Goal: Task Accomplishment & Management: Use online tool/utility

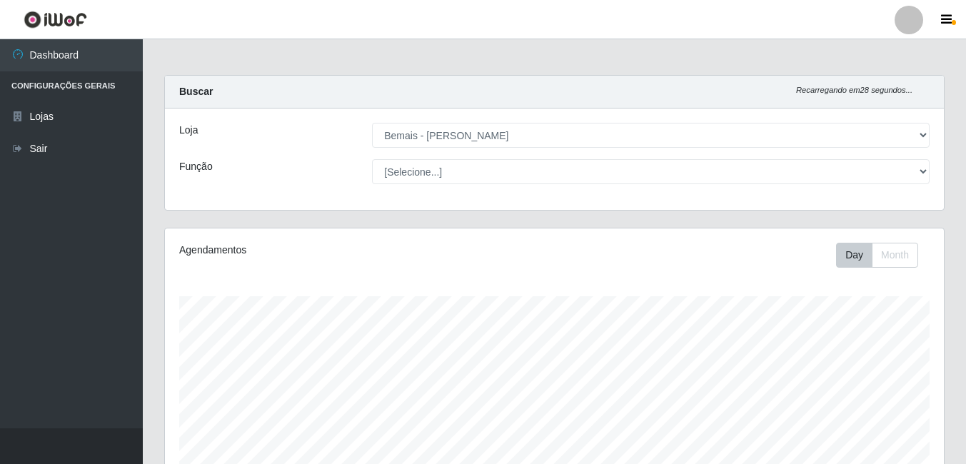
select select "230"
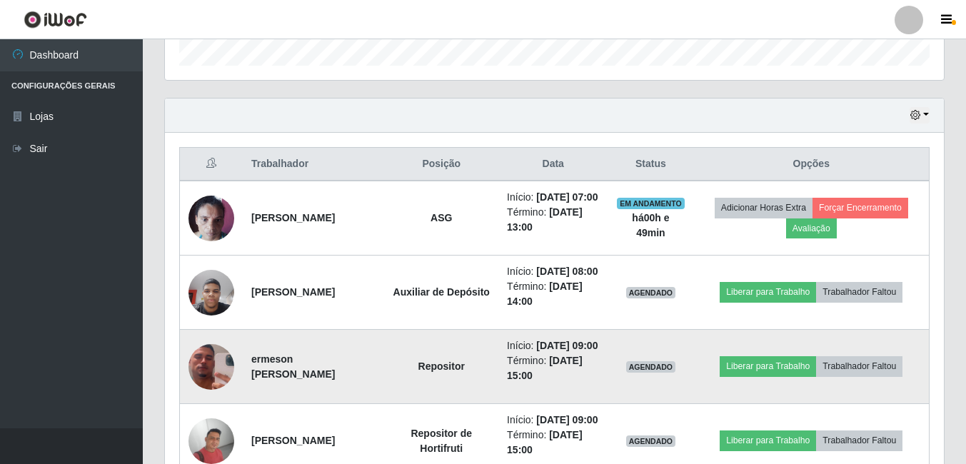
scroll to position [515, 0]
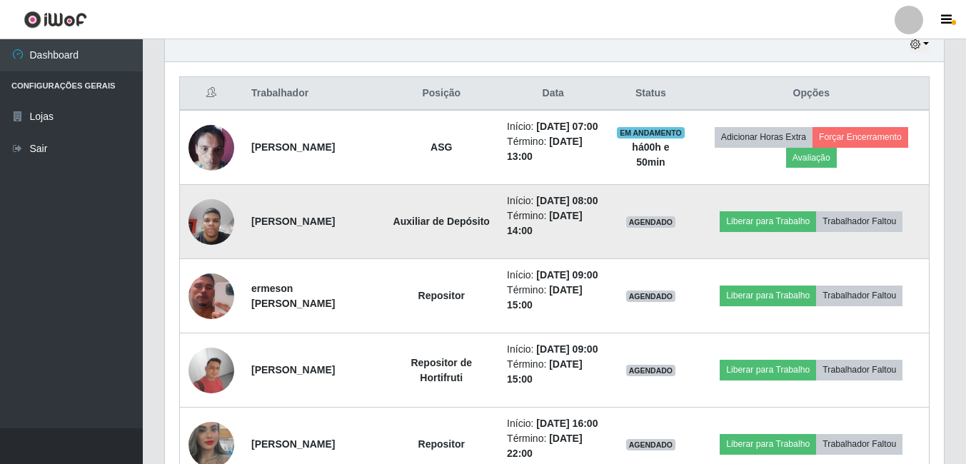
click at [213, 250] on img at bounding box center [211, 221] width 46 height 61
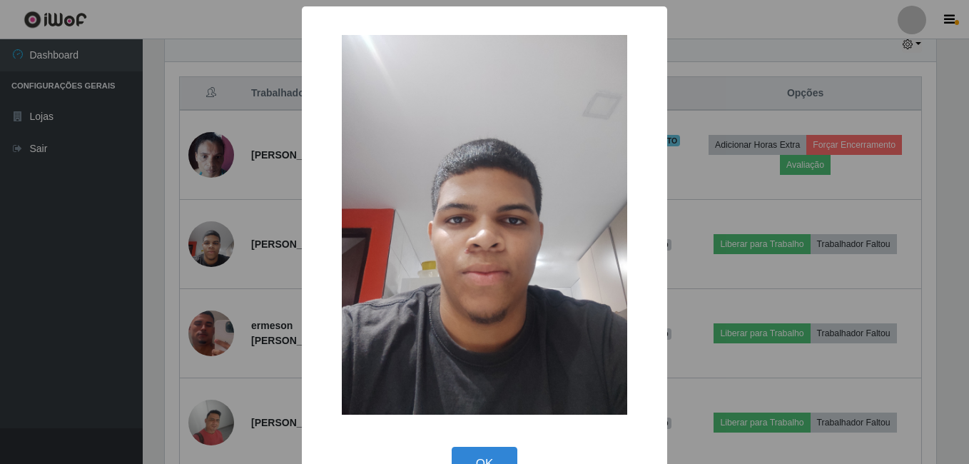
click at [213, 251] on div "× OK Cancel" at bounding box center [484, 232] width 969 height 464
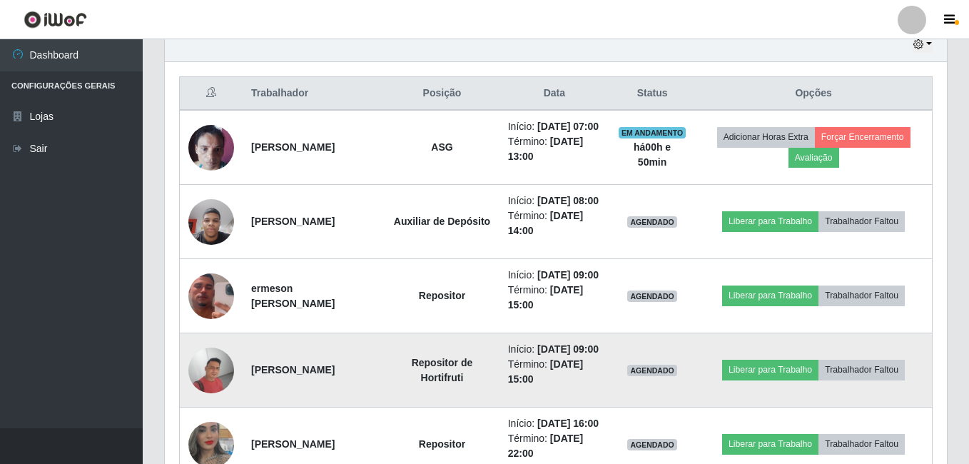
scroll to position [296, 779]
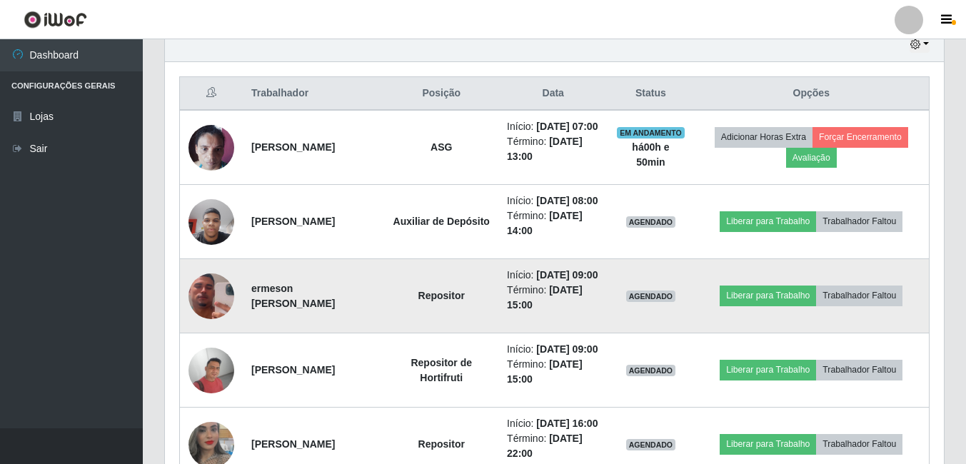
click at [206, 345] on img at bounding box center [211, 295] width 46 height 99
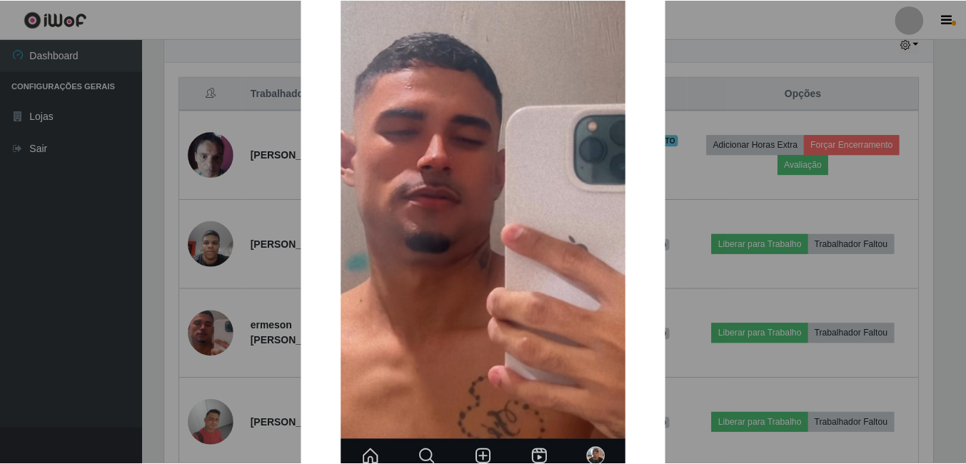
scroll to position [279, 0]
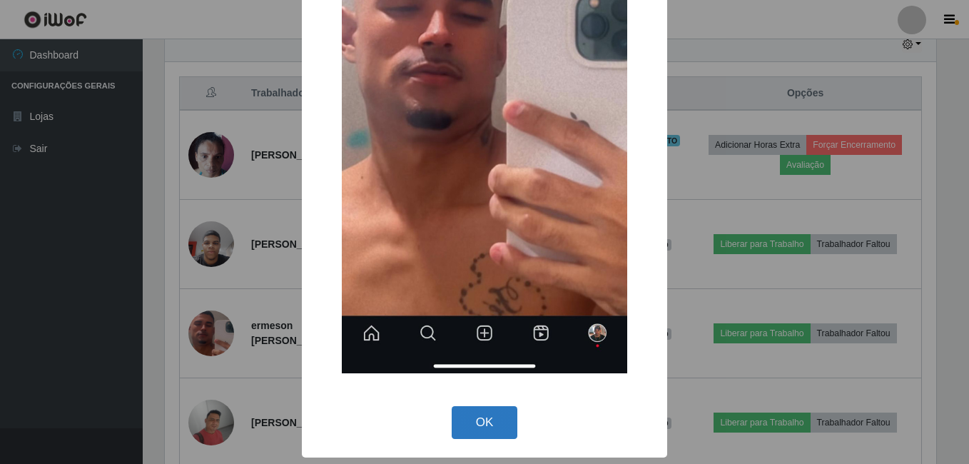
click at [488, 420] on button "OK" at bounding box center [485, 423] width 66 height 34
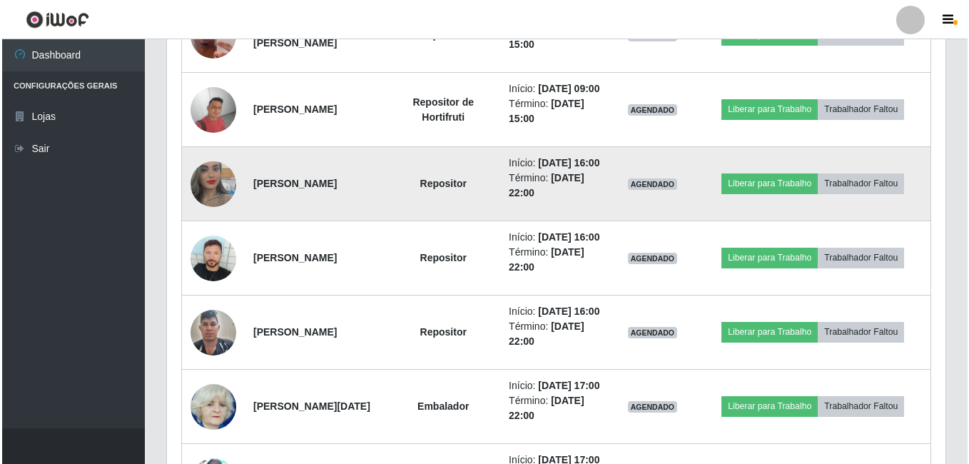
scroll to position [801, 0]
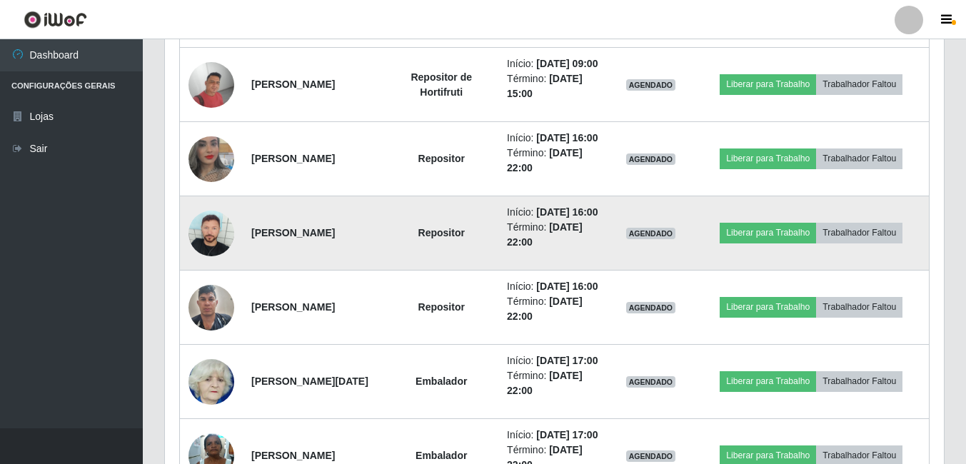
click at [216, 256] on img at bounding box center [211, 234] width 46 height 46
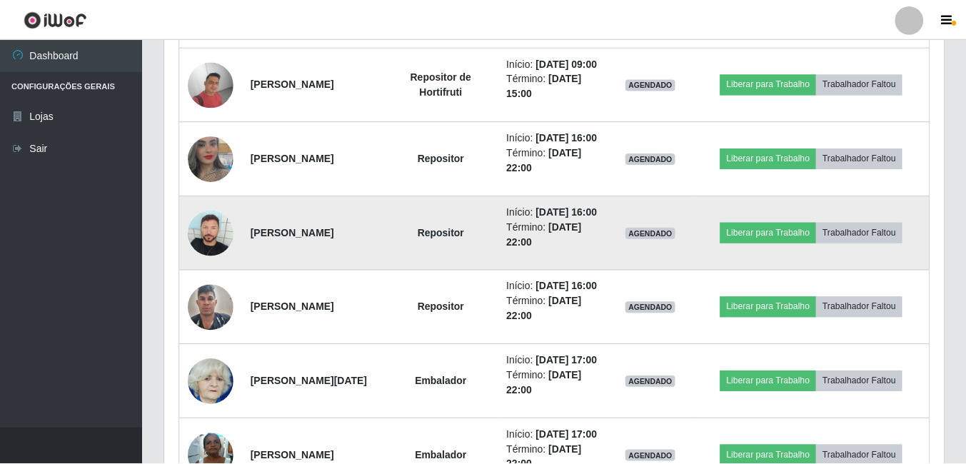
scroll to position [296, 772]
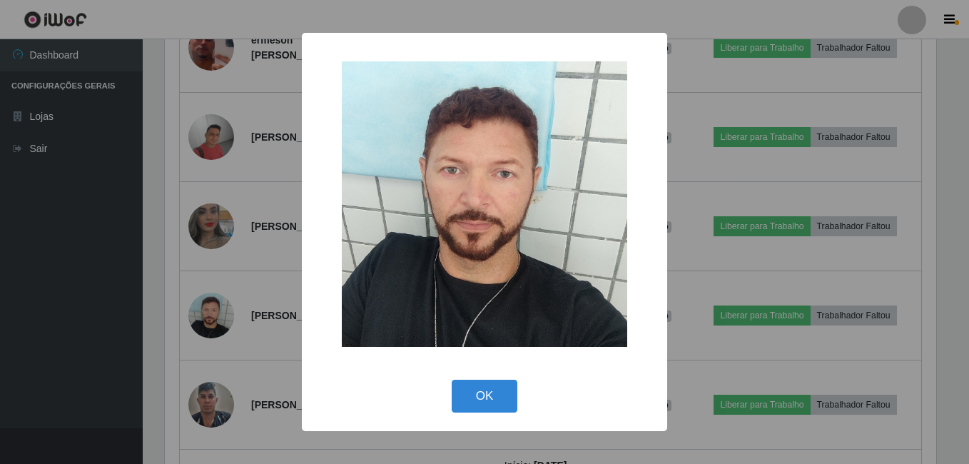
click at [263, 243] on div "× OK Cancel" at bounding box center [484, 232] width 969 height 464
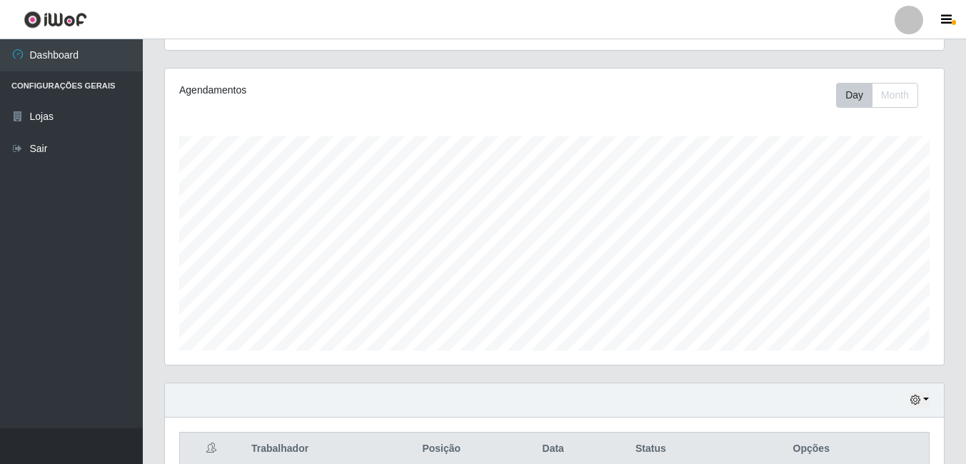
scroll to position [301, 0]
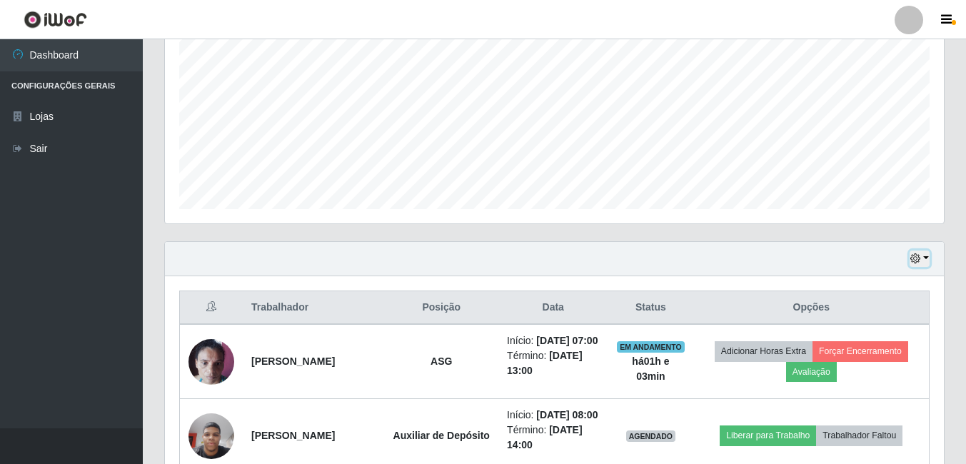
click at [912, 260] on icon "button" at bounding box center [915, 258] width 10 height 10
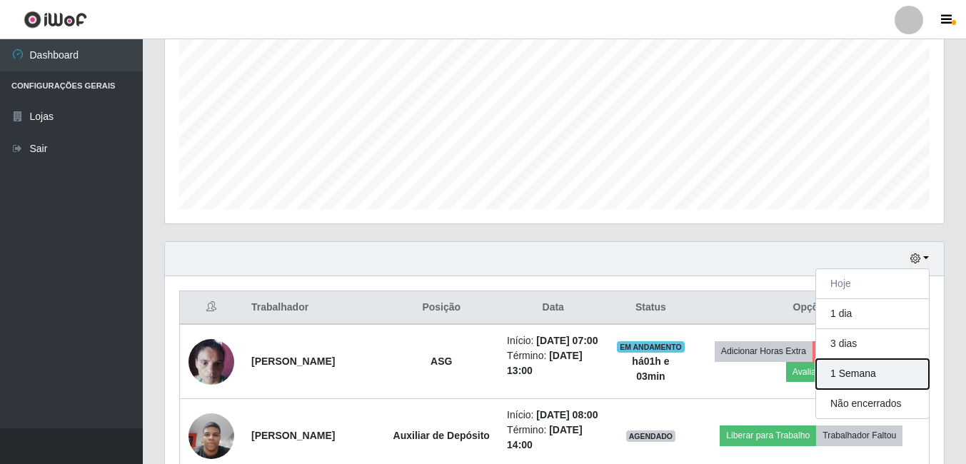
click at [873, 374] on button "1 Semana" at bounding box center [872, 374] width 113 height 30
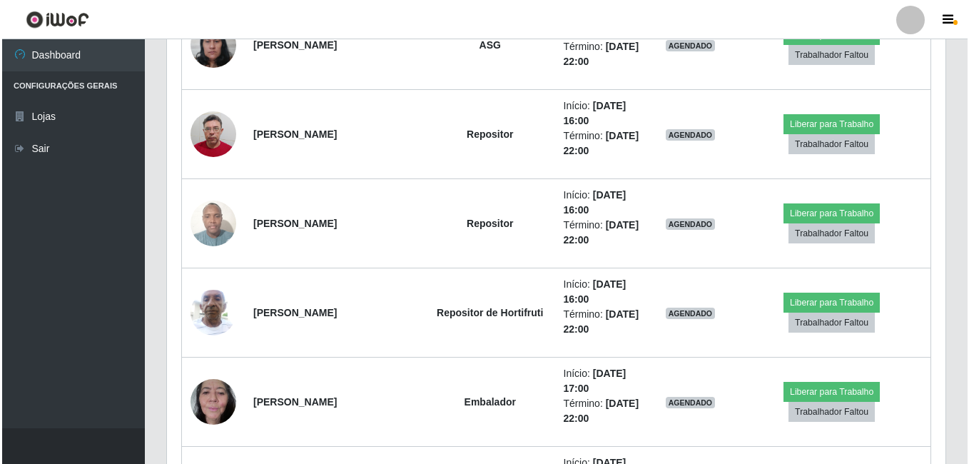
scroll to position [3656, 0]
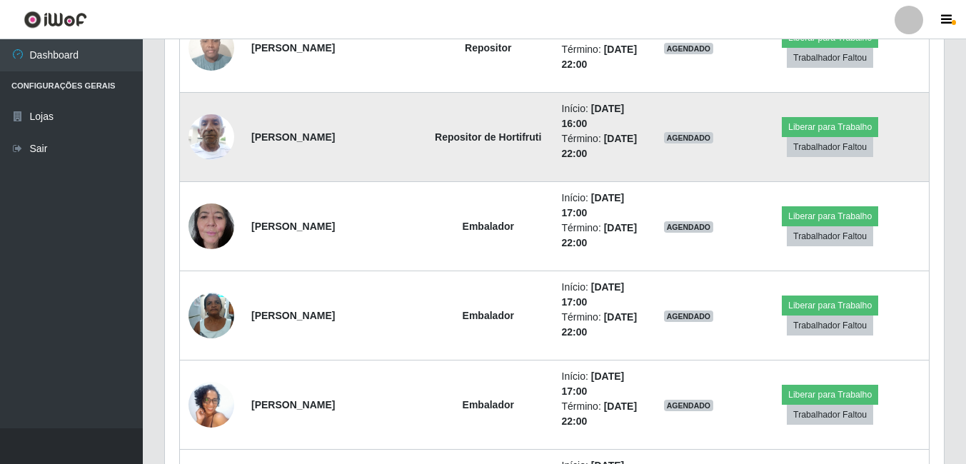
click at [208, 147] on img at bounding box center [211, 136] width 46 height 61
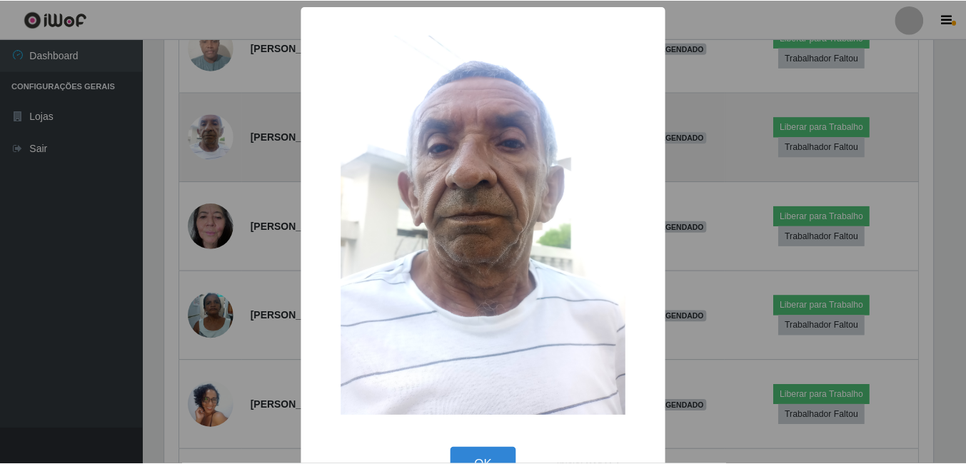
scroll to position [296, 772]
click at [207, 143] on div "× OK Cancel" at bounding box center [484, 232] width 969 height 464
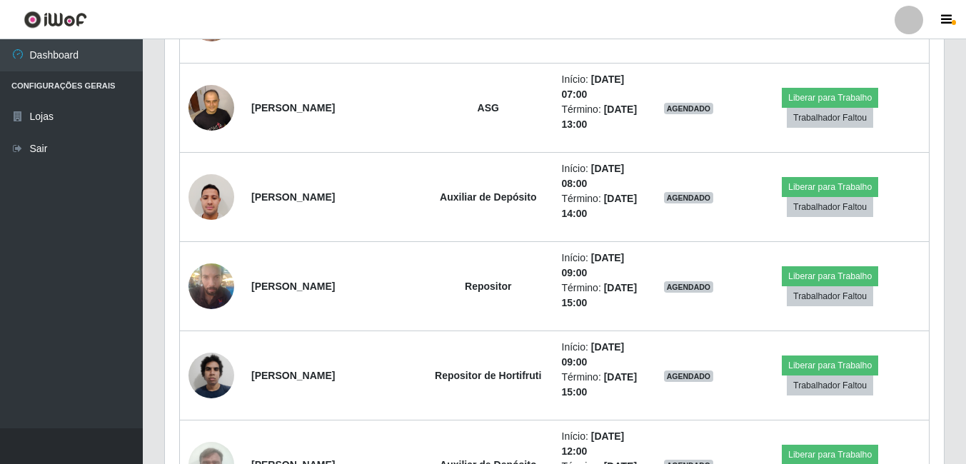
scroll to position [4227, 0]
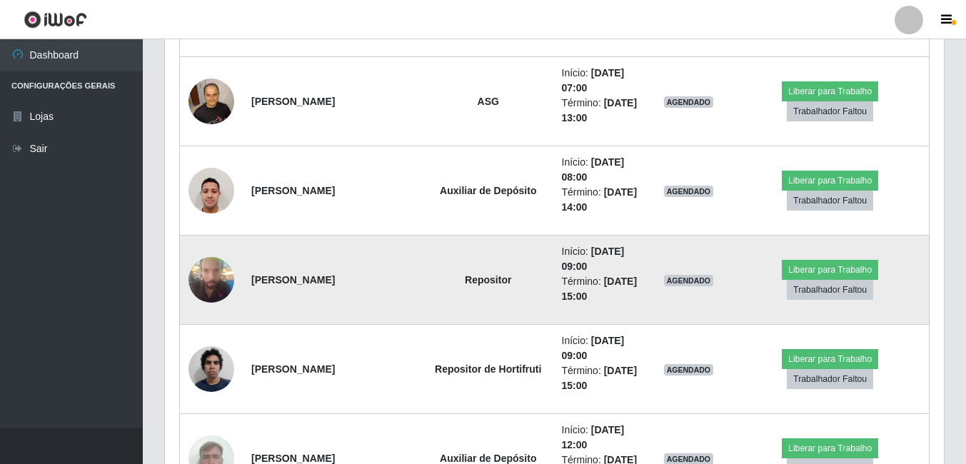
click at [203, 274] on img at bounding box center [211, 279] width 46 height 61
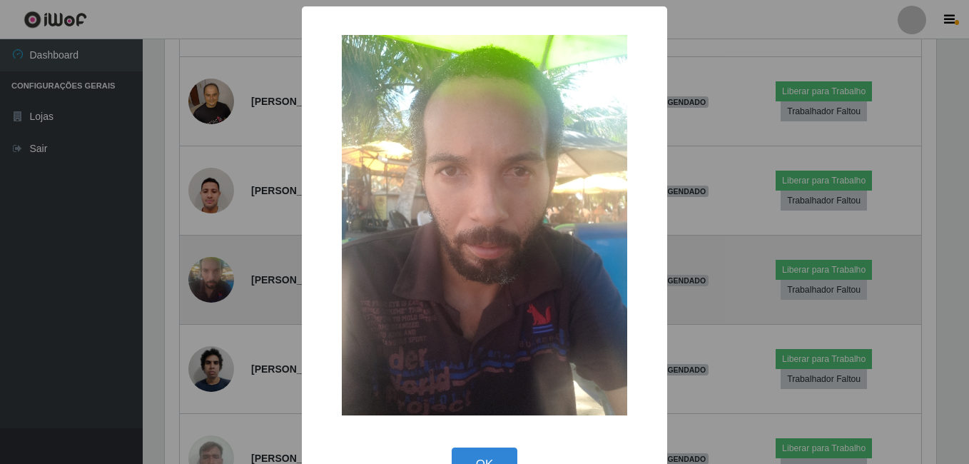
click at [203, 274] on div "× OK Cancel" at bounding box center [484, 232] width 969 height 464
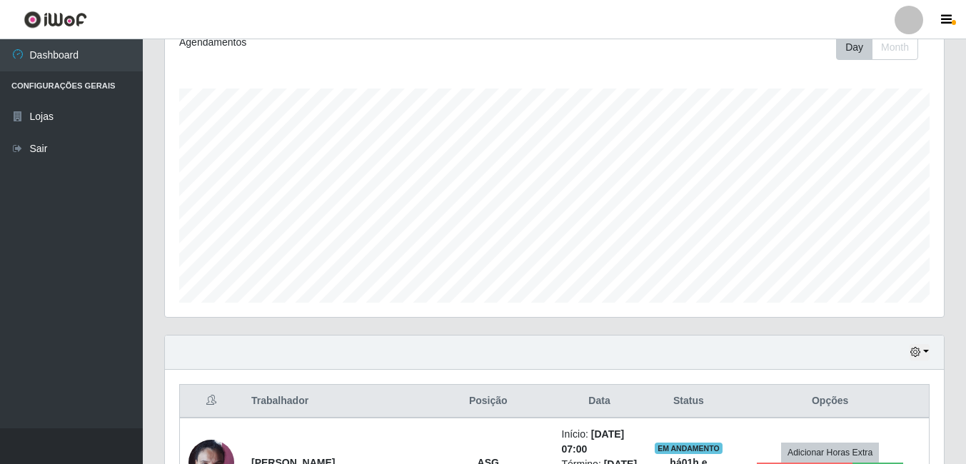
scroll to position [286, 0]
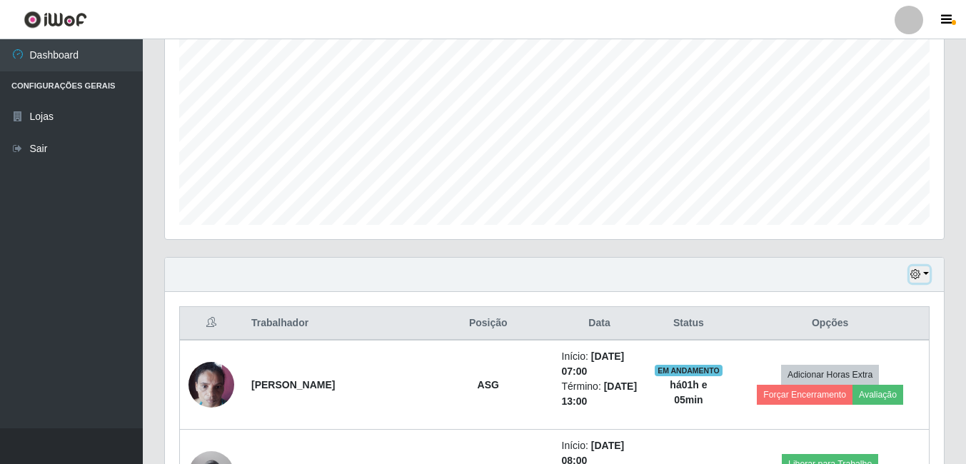
click at [923, 273] on button "button" at bounding box center [919, 274] width 20 height 16
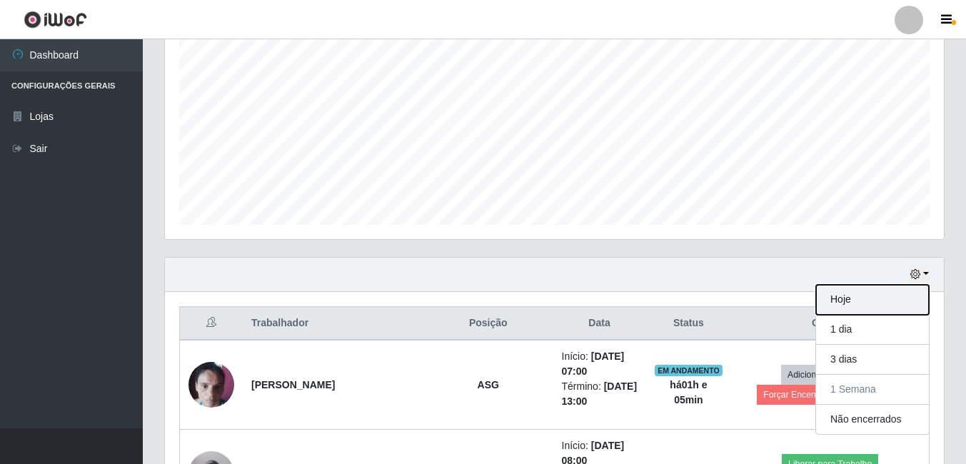
click at [866, 308] on button "Hoje" at bounding box center [872, 300] width 113 height 30
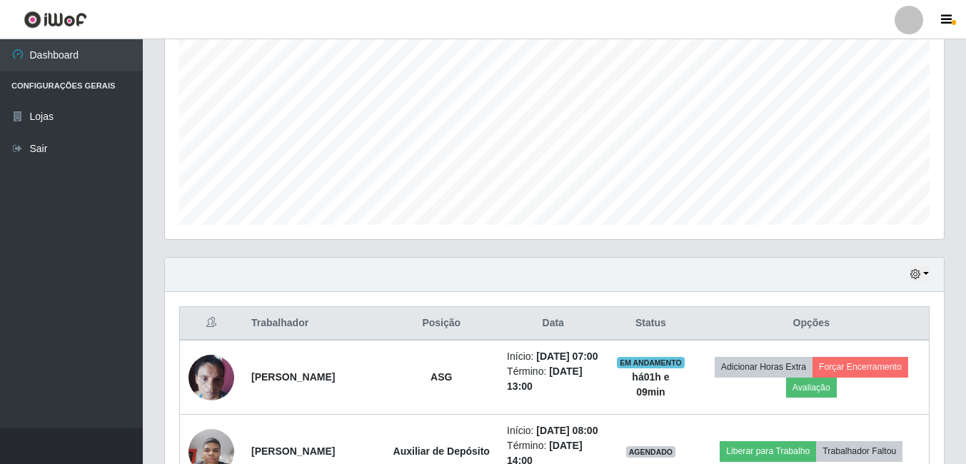
scroll to position [571, 0]
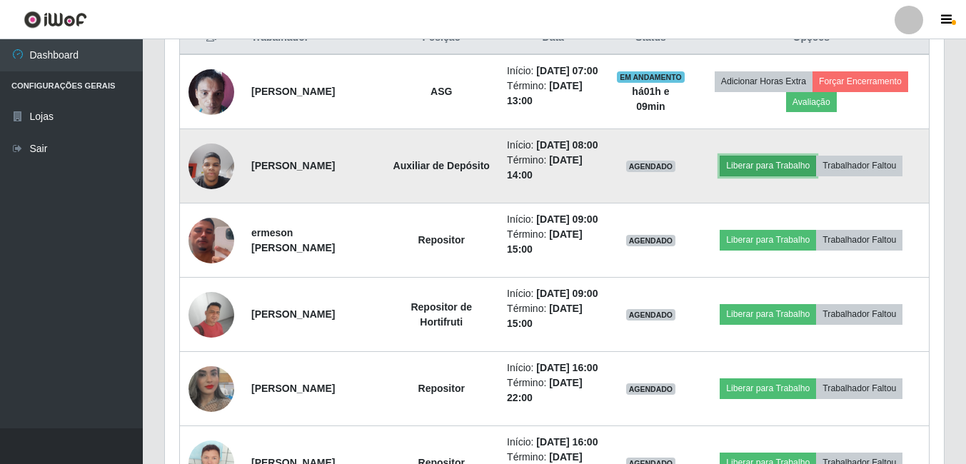
click at [772, 176] on button "Liberar para Trabalho" at bounding box center [768, 166] width 96 height 20
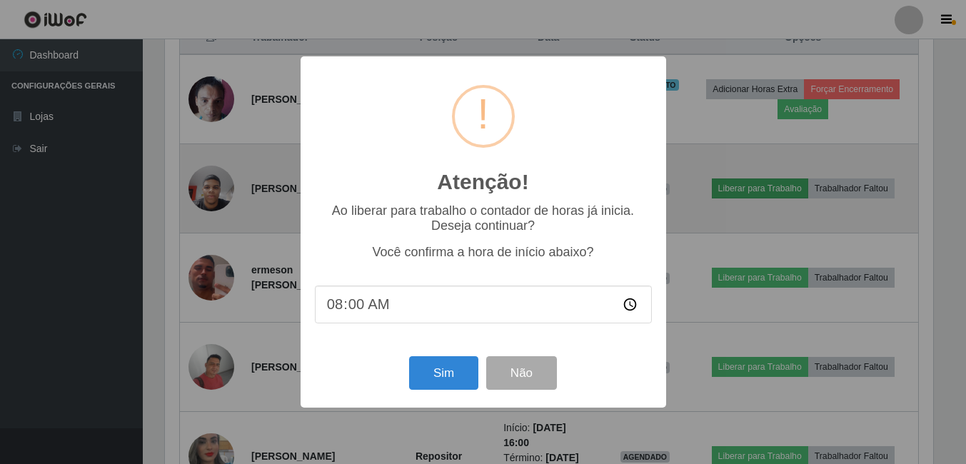
scroll to position [296, 772]
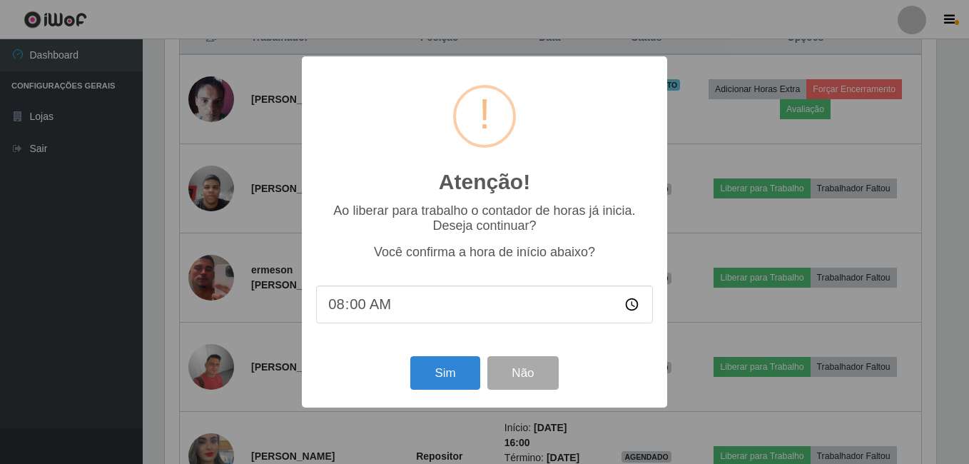
click at [353, 311] on input "08:00" at bounding box center [484, 305] width 337 height 38
type input "08:00"
click at [447, 378] on button "Sim" at bounding box center [444, 373] width 69 height 34
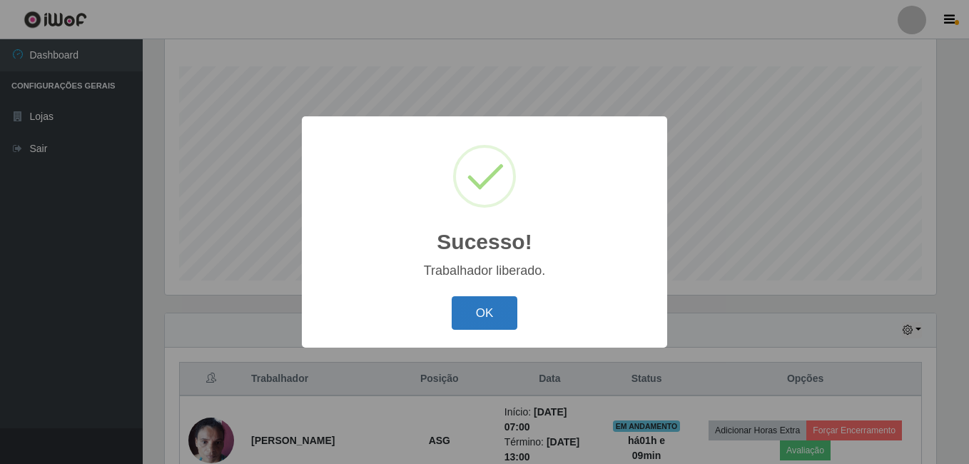
click at [475, 316] on button "OK" at bounding box center [485, 313] width 66 height 34
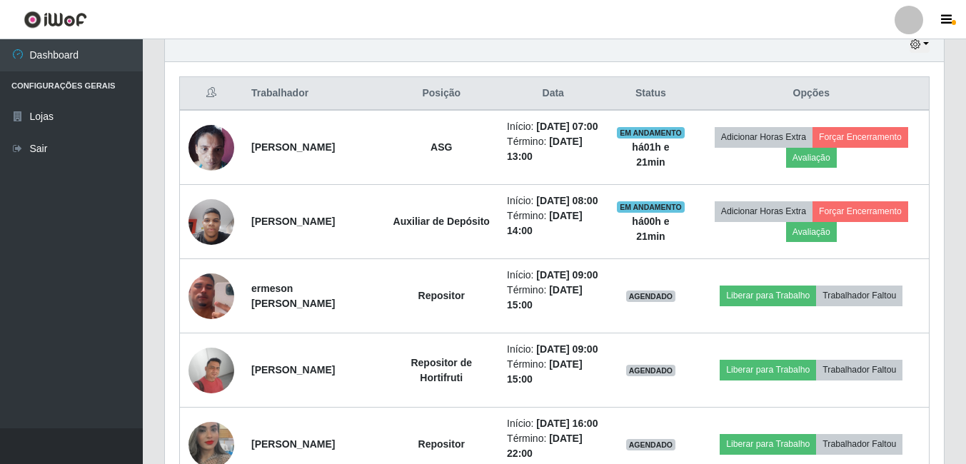
scroll to position [587, 0]
